Goal: Transaction & Acquisition: Purchase product/service

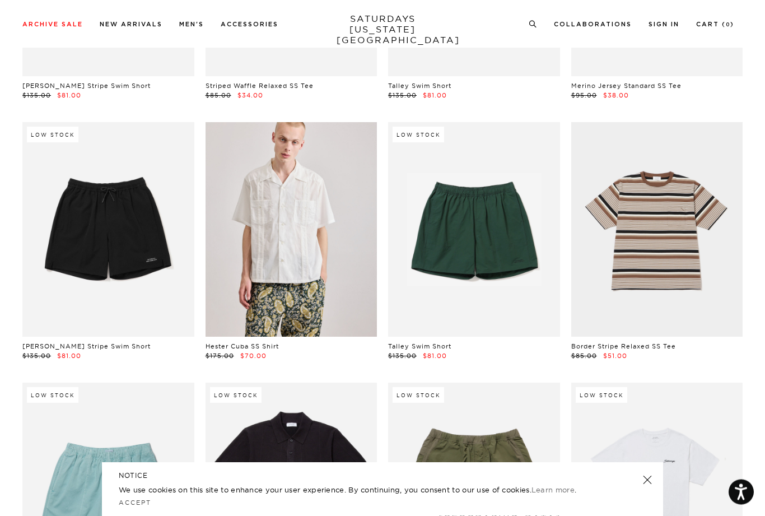
scroll to position [1793, 0]
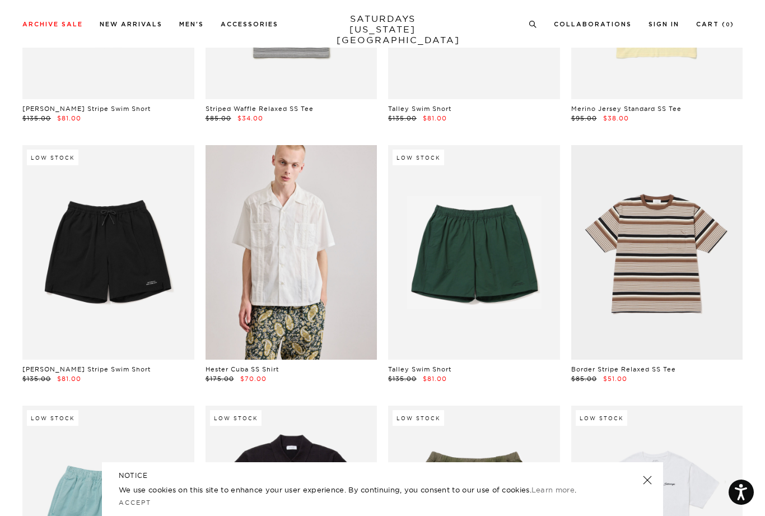
click at [334, 310] on link at bounding box center [291, 252] width 172 height 214
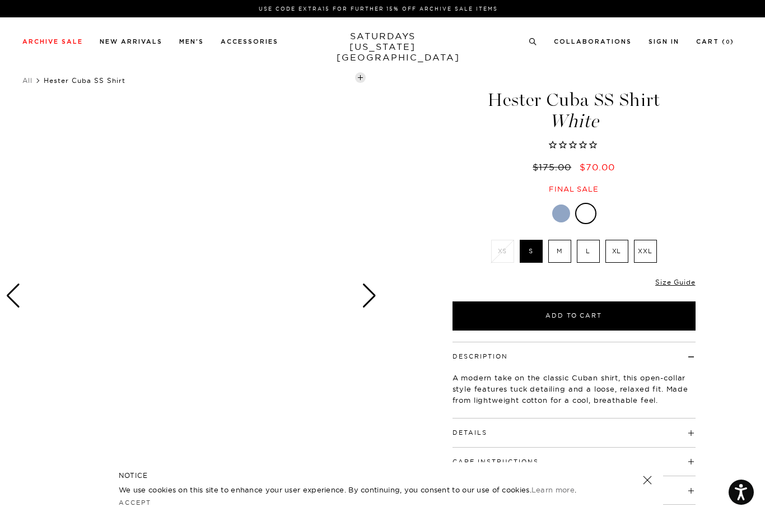
click at [374, 293] on div "Next slide" at bounding box center [369, 295] width 15 height 25
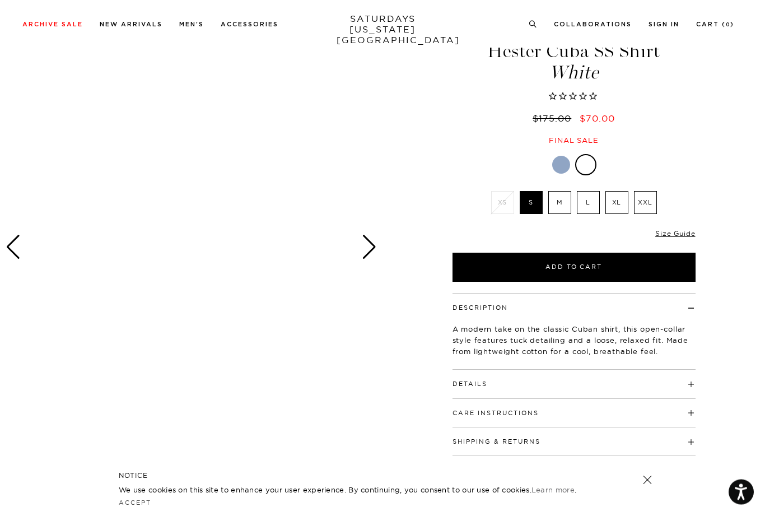
scroll to position [53, 0]
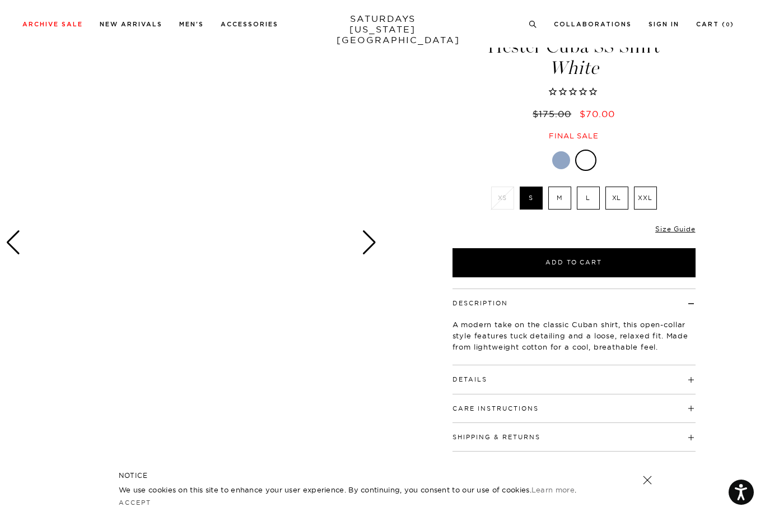
click at [137, 506] on link "Accept" at bounding box center [135, 502] width 32 height 8
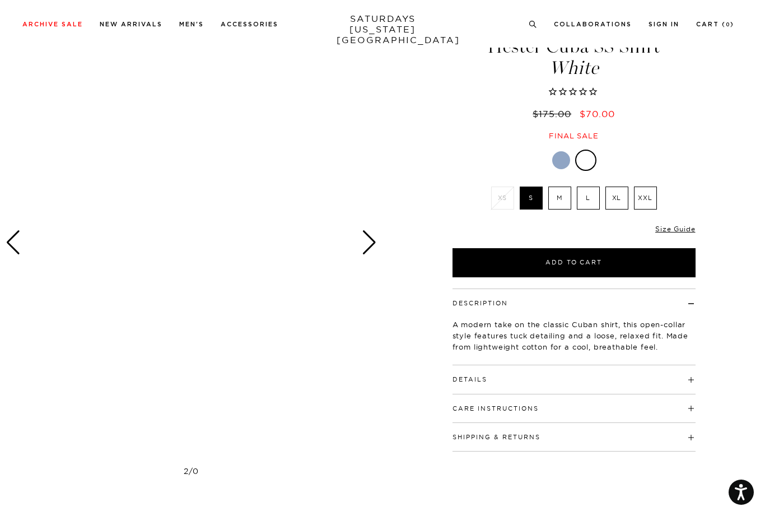
click at [376, 244] on div "Next slide" at bounding box center [369, 242] width 15 height 25
click at [377, 245] on div at bounding box center [191, 242] width 382 height 478
click at [374, 253] on div "Next slide" at bounding box center [369, 242] width 15 height 25
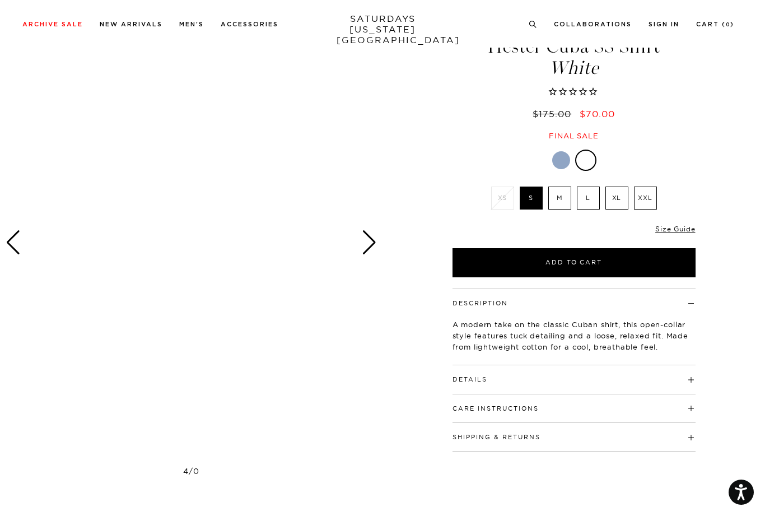
click at [376, 248] on div "Next slide" at bounding box center [369, 242] width 15 height 25
click at [374, 241] on div "Next slide" at bounding box center [369, 242] width 15 height 25
click at [376, 246] on div "Next slide" at bounding box center [369, 242] width 15 height 25
click at [377, 247] on div at bounding box center [191, 242] width 382 height 478
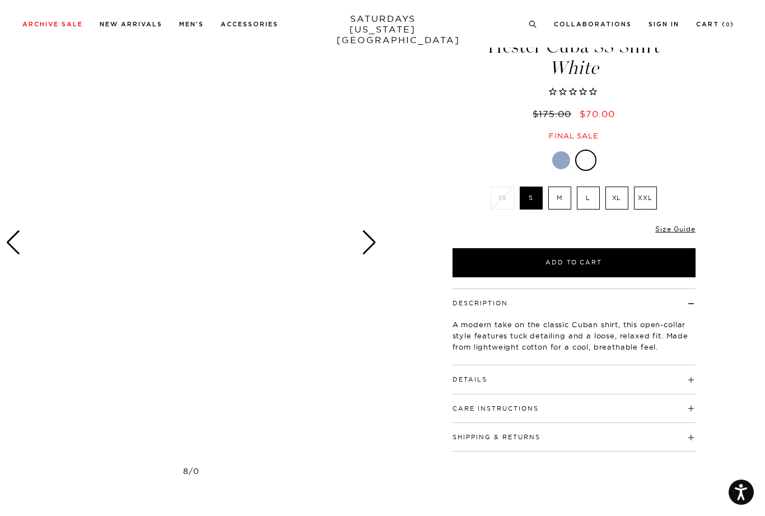
click at [376, 244] on div "Next slide" at bounding box center [369, 242] width 15 height 25
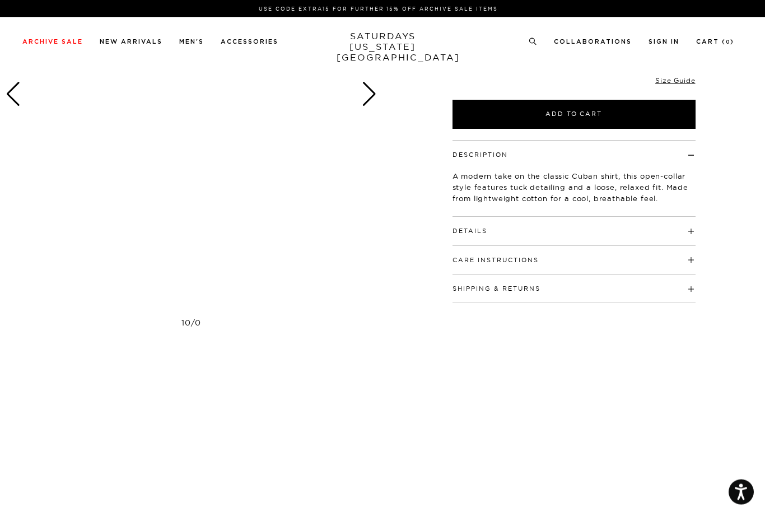
scroll to position [0, 0]
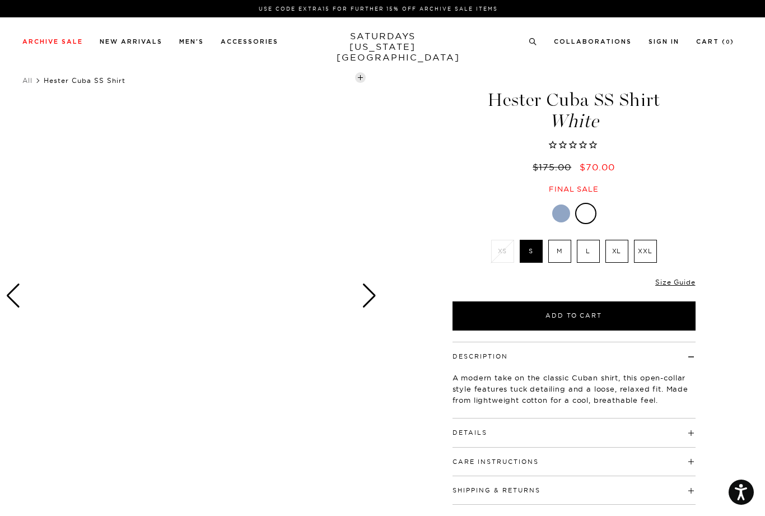
click at [559, 221] on link at bounding box center [560, 213] width 19 height 19
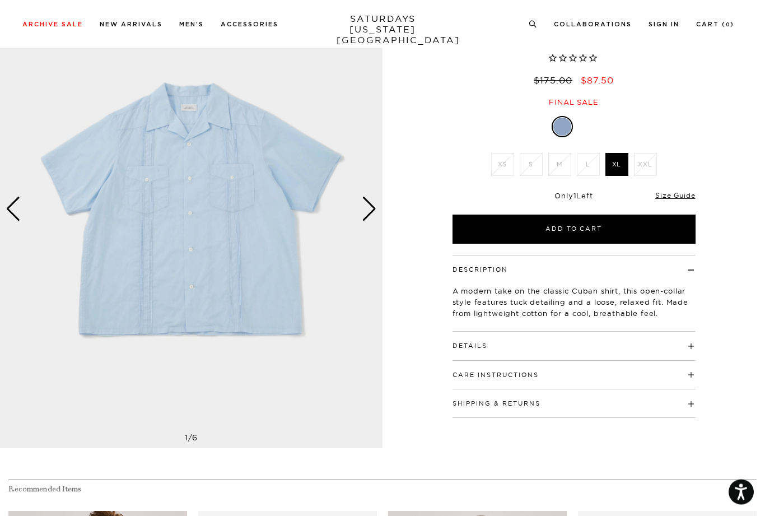
click at [367, 205] on div "Next slide" at bounding box center [369, 209] width 15 height 25
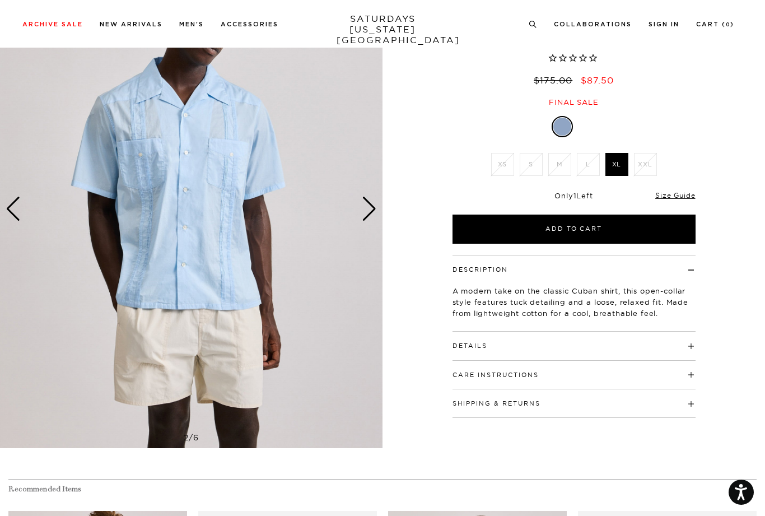
click at [381, 214] on img at bounding box center [191, 209] width 382 height 478
click at [367, 212] on div "Next slide" at bounding box center [369, 208] width 15 height 25
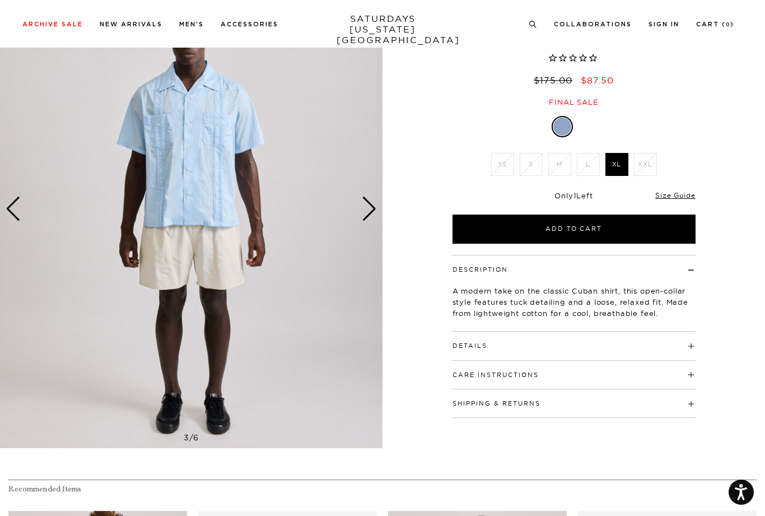
click at [364, 219] on div "Next slide" at bounding box center [369, 208] width 15 height 25
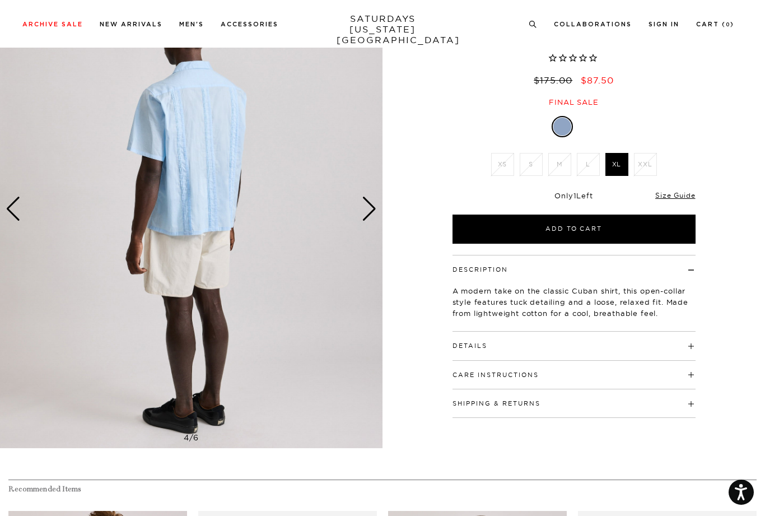
click at [513, 344] on h4 "Details" at bounding box center [573, 340] width 243 height 18
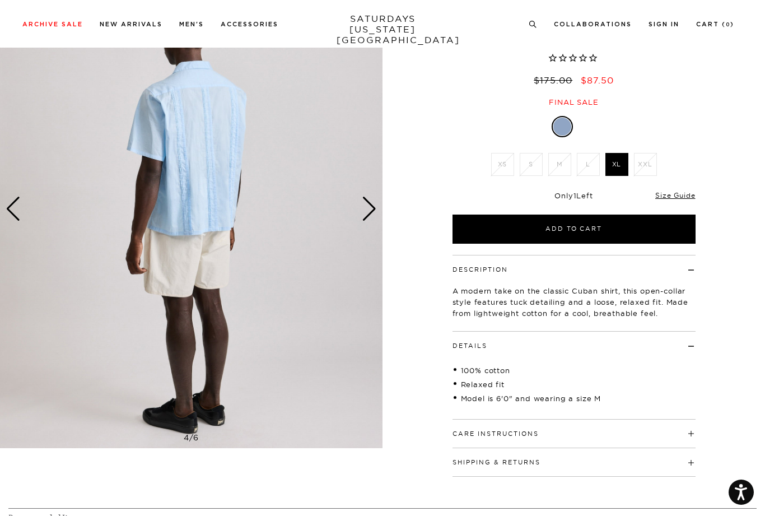
click at [372, 207] on div "Next slide" at bounding box center [369, 208] width 15 height 25
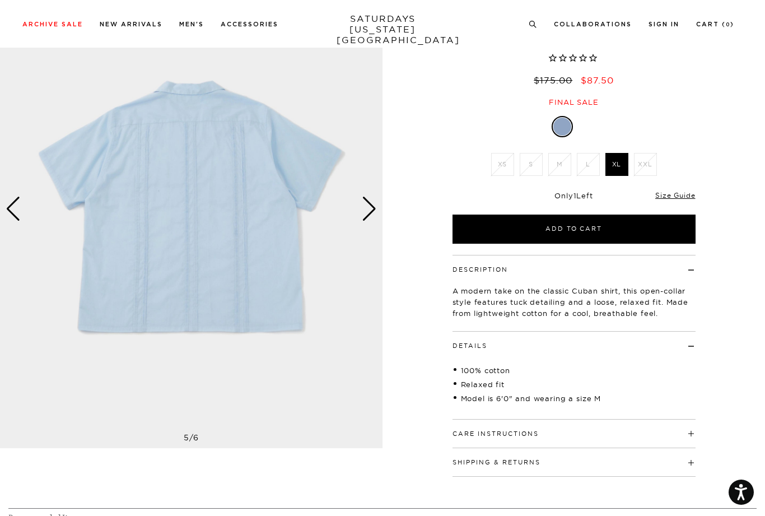
click at [373, 209] on div "Next slide" at bounding box center [369, 208] width 15 height 25
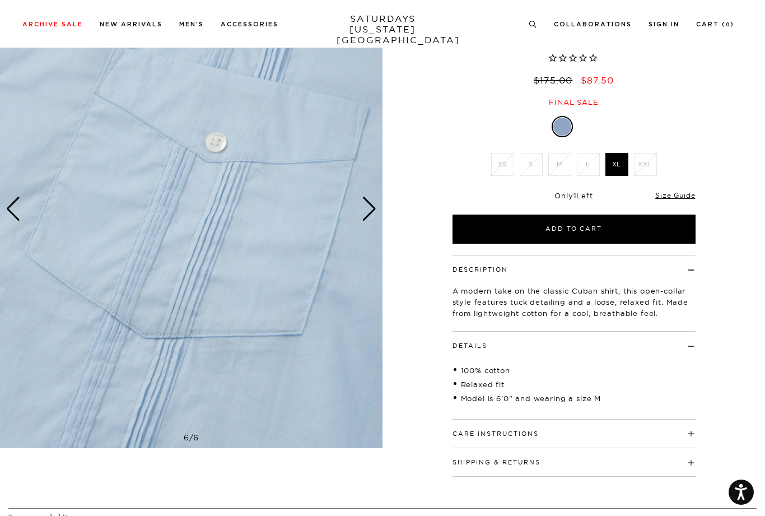
click at [369, 212] on div "Next slide" at bounding box center [369, 208] width 15 height 25
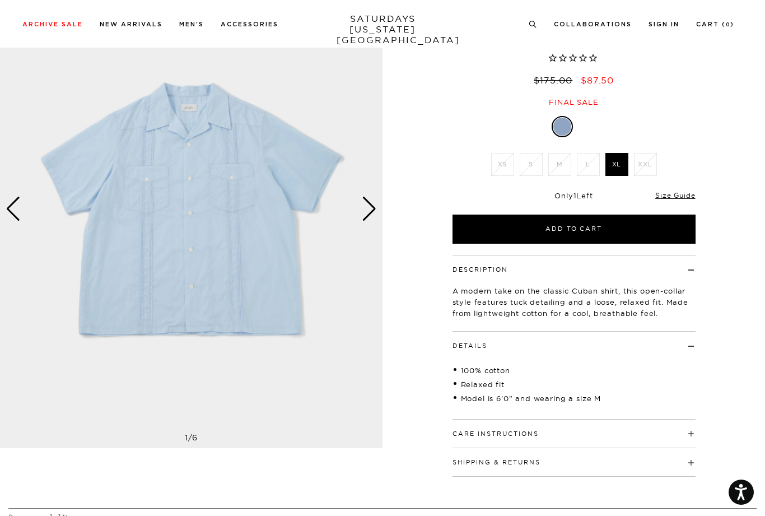
click at [369, 213] on div "Next slide" at bounding box center [369, 208] width 15 height 25
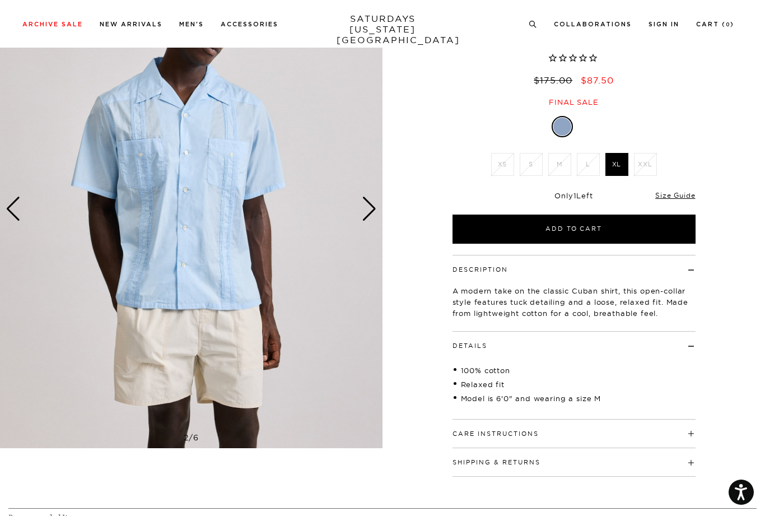
click at [601, 116] on div at bounding box center [573, 126] width 243 height 21
click at [619, 163] on label "XL" at bounding box center [616, 164] width 23 height 23
click at [0, 0] on input "XL" at bounding box center [0, 0] width 0 height 0
